Goal: Task Accomplishment & Management: Manage account settings

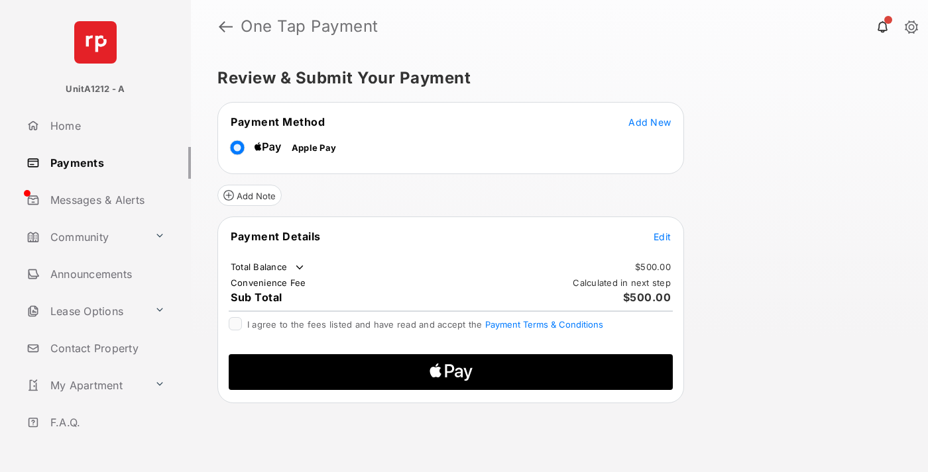
click at [649, 121] on span "Add New" at bounding box center [649, 122] width 42 height 11
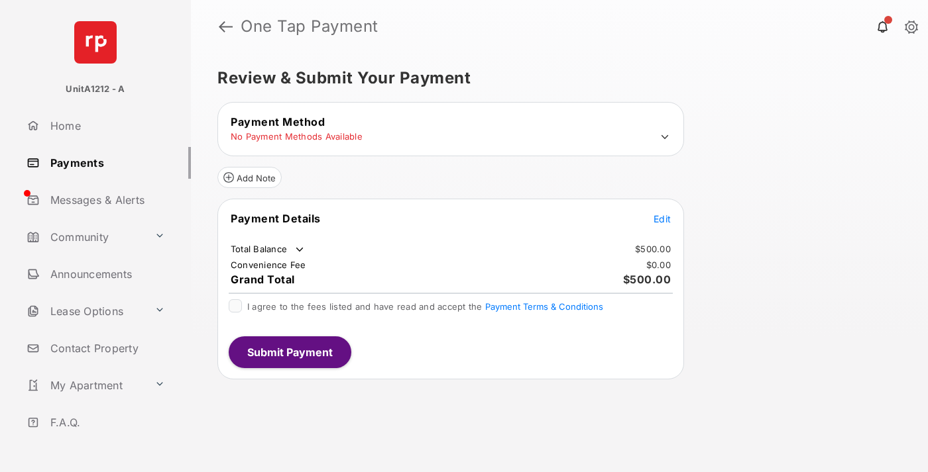
click at [665, 137] on icon at bounding box center [665, 137] width 12 height 12
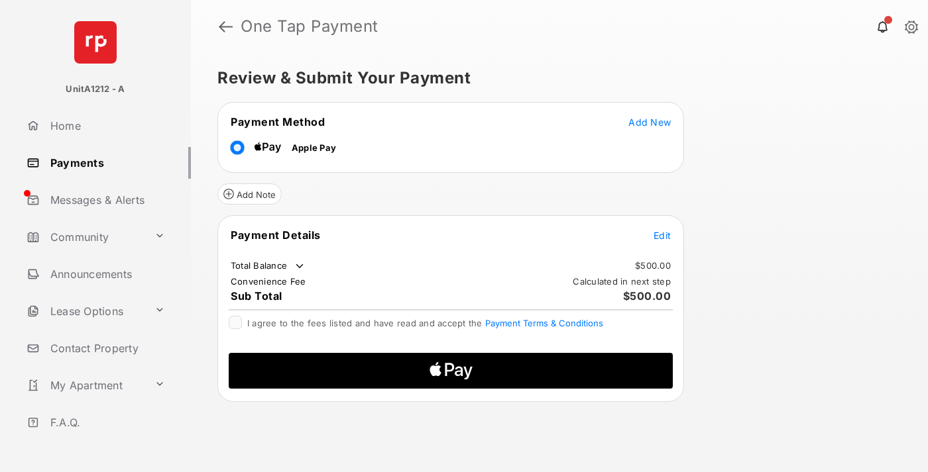
click at [662, 235] on span "Edit" at bounding box center [661, 235] width 17 height 11
